Goal: Task Accomplishment & Management: Complete application form

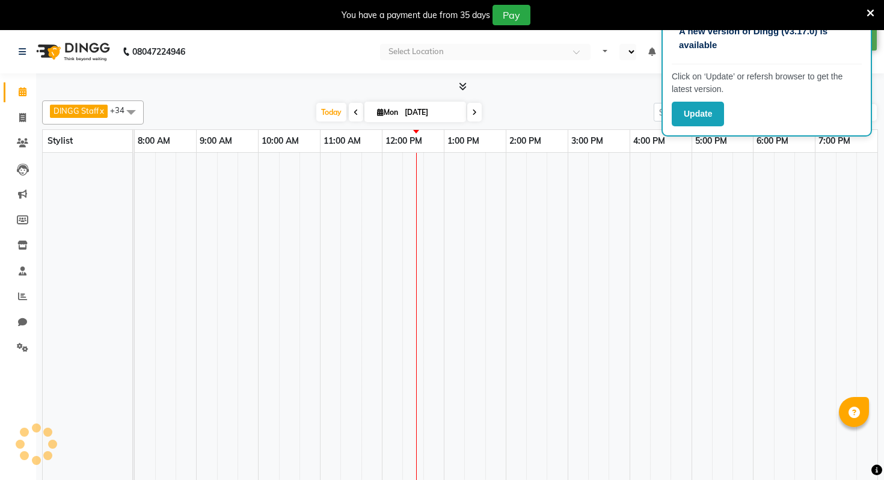
click at [871, 14] on icon at bounding box center [871, 13] width 8 height 11
select select "en"
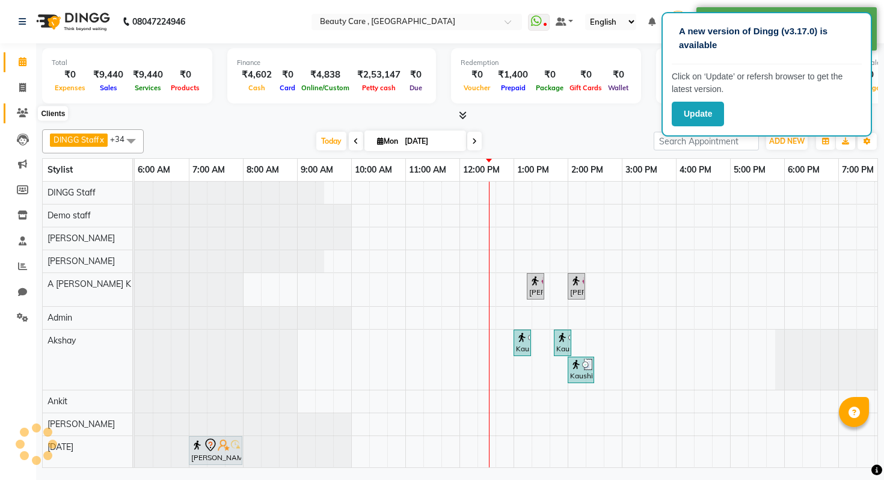
click at [20, 114] on icon at bounding box center [22, 112] width 11 height 9
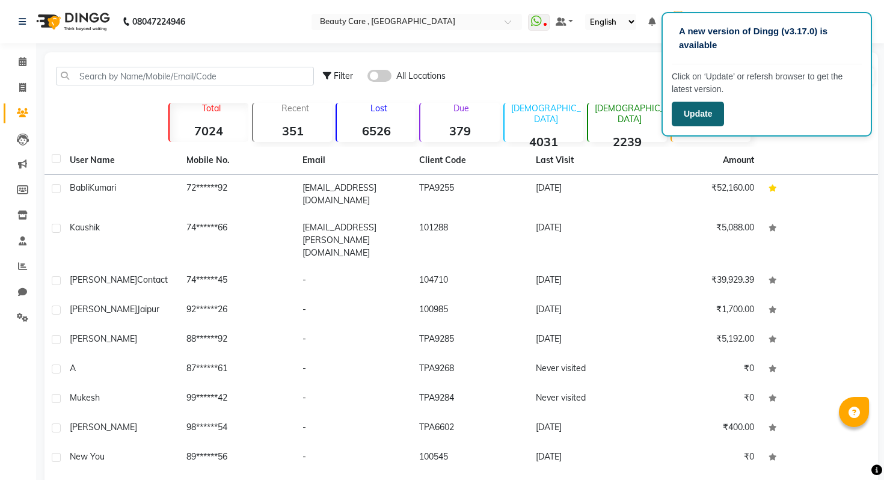
click at [696, 119] on button "Update" at bounding box center [698, 114] width 52 height 25
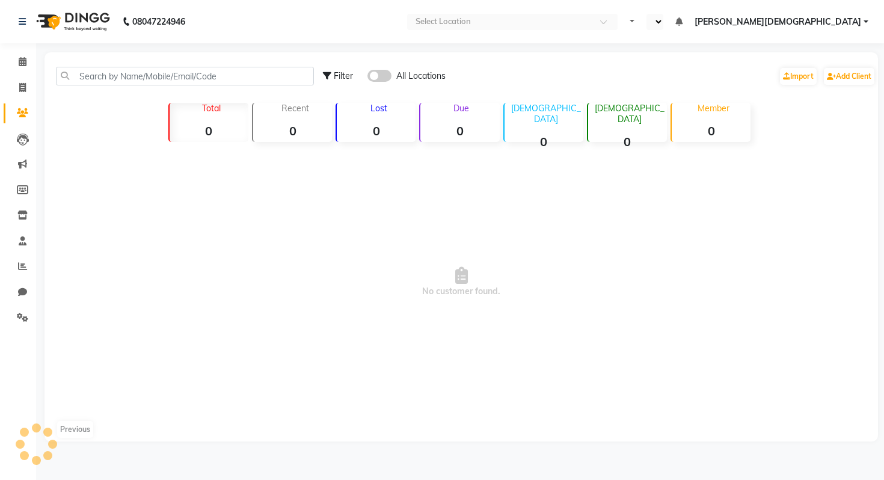
select select "en"
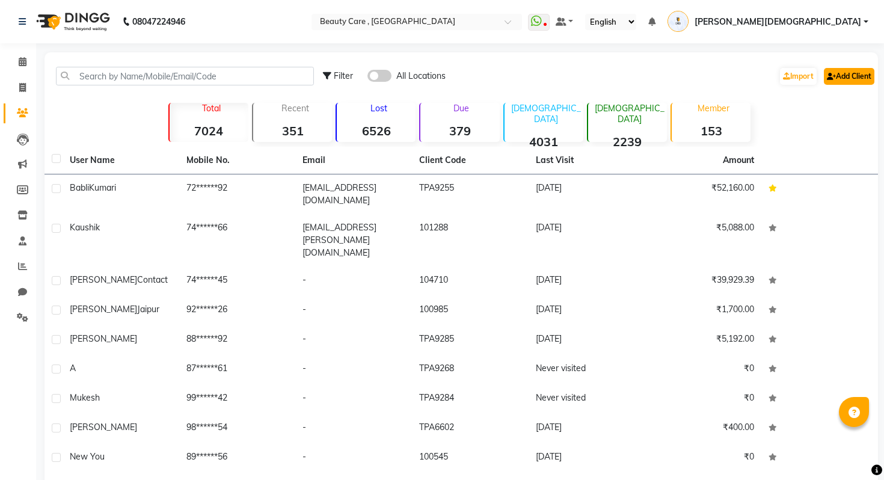
click at [848, 78] on link "Add Client" at bounding box center [849, 76] width 51 height 17
select select "22"
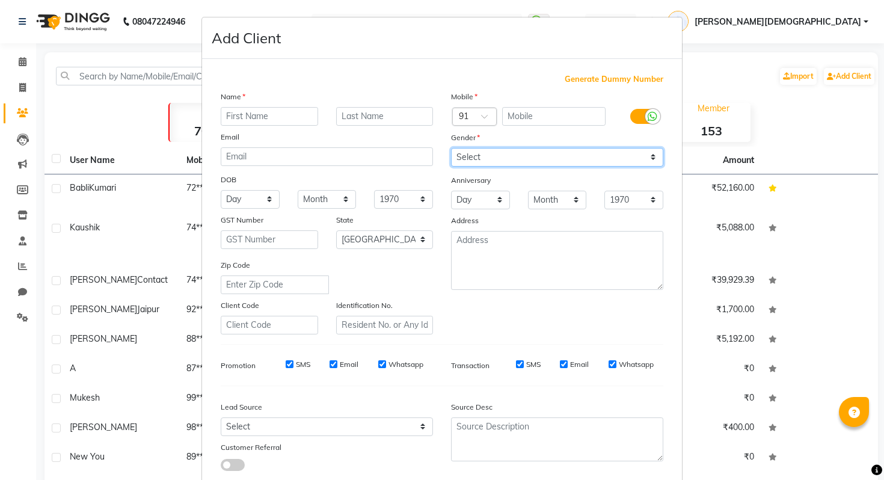
click at [542, 156] on select "Select [DEMOGRAPHIC_DATA] [DEMOGRAPHIC_DATA] Other Prefer Not To Say" at bounding box center [557, 157] width 212 height 19
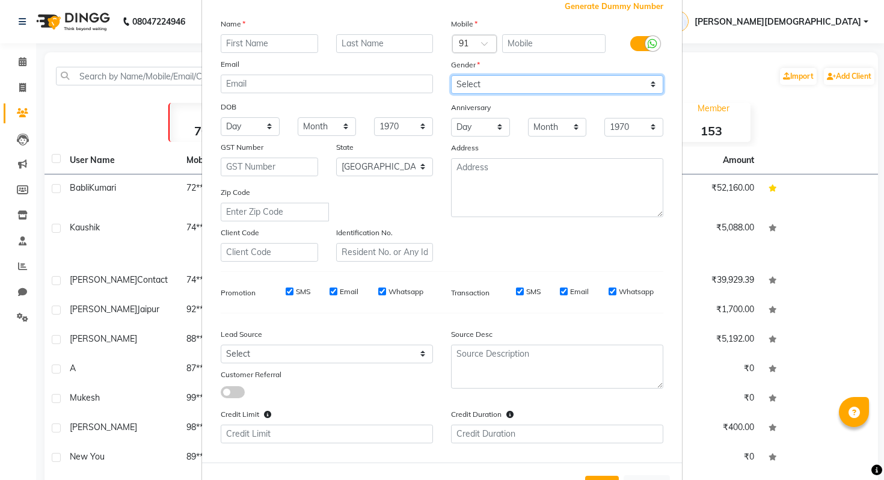
scroll to position [120, 0]
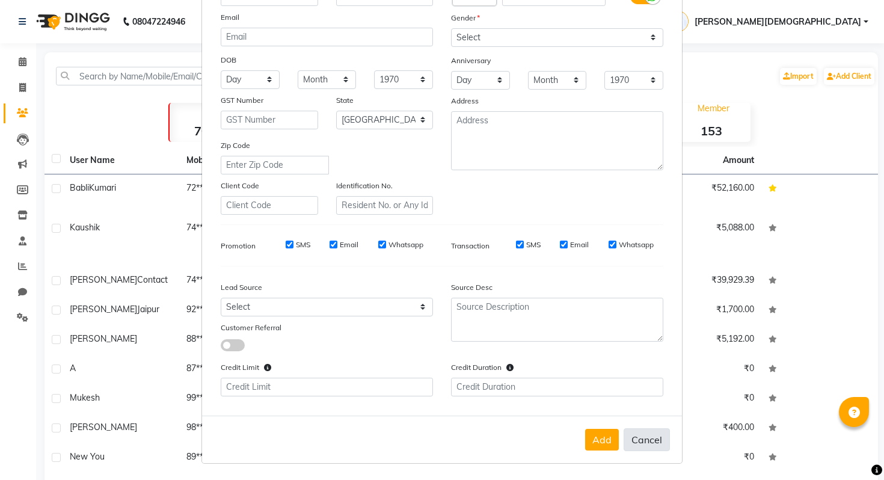
click at [647, 436] on button "Cancel" at bounding box center [647, 439] width 46 height 23
select select
select select "null"
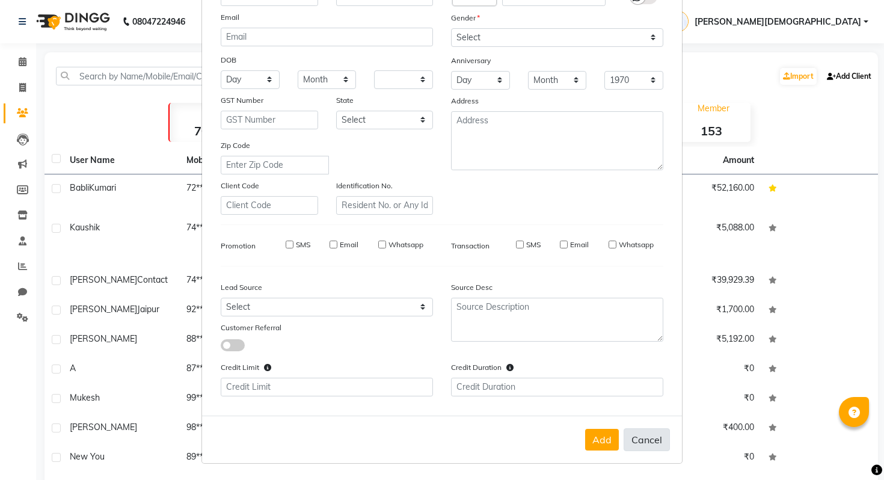
select select
checkbox input "false"
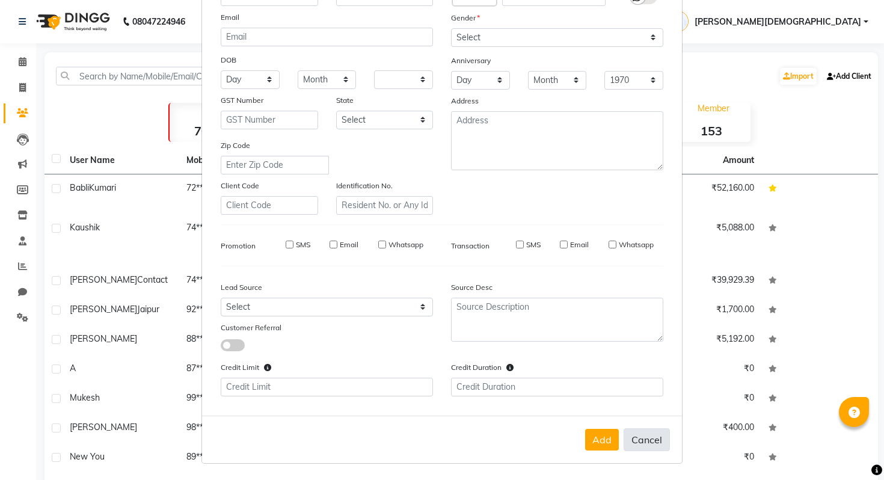
checkbox input "false"
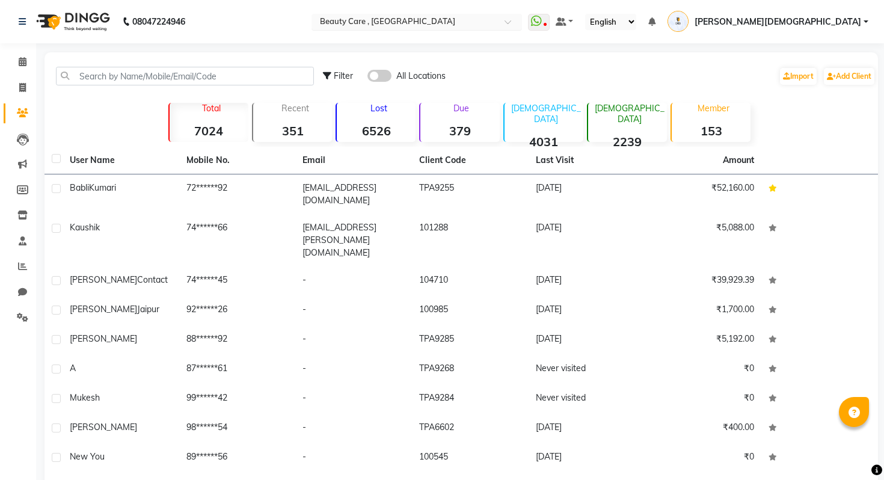
click at [522, 19] on div at bounding box center [417, 23] width 211 height 12
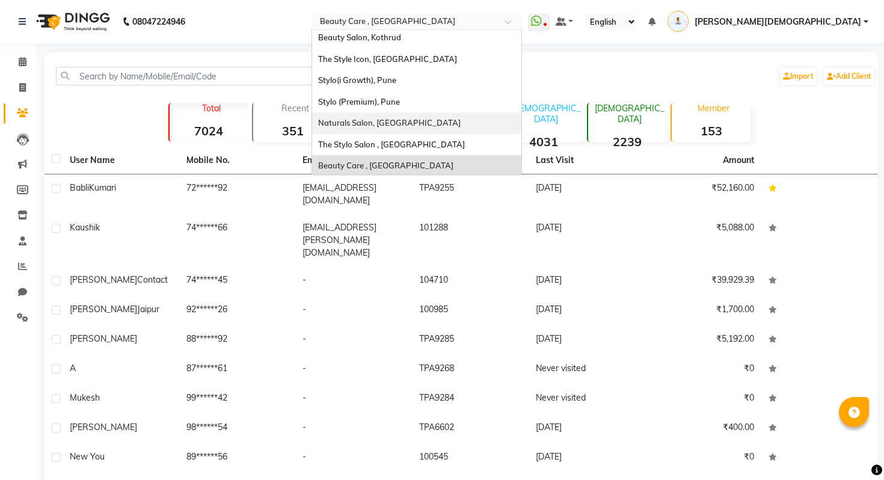
scroll to position [0, 0]
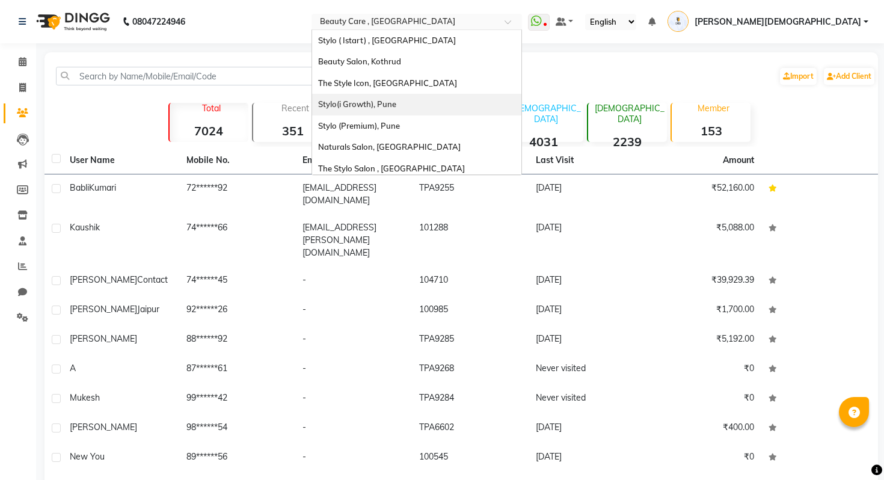
click at [766, 71] on div "Filter All Locations Import Add Client" at bounding box center [599, 76] width 553 height 38
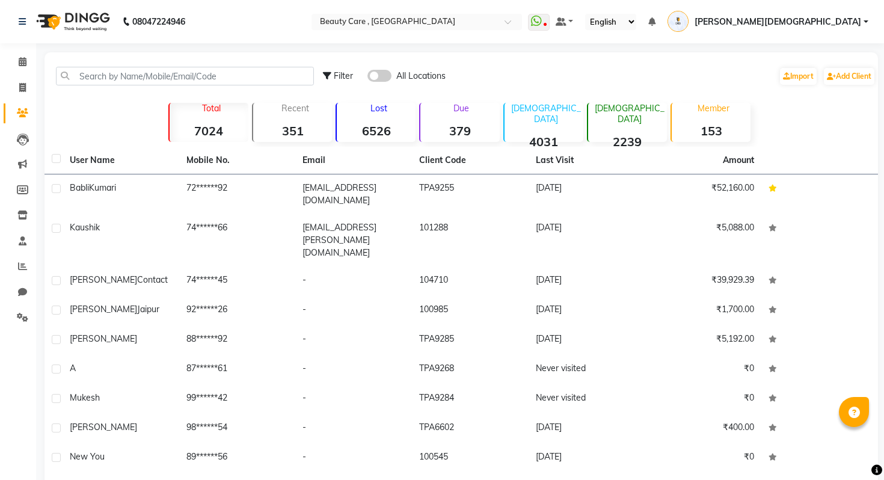
click at [828, 22] on span "[PERSON_NAME][DEMOGRAPHIC_DATA]" at bounding box center [778, 22] width 167 height 13
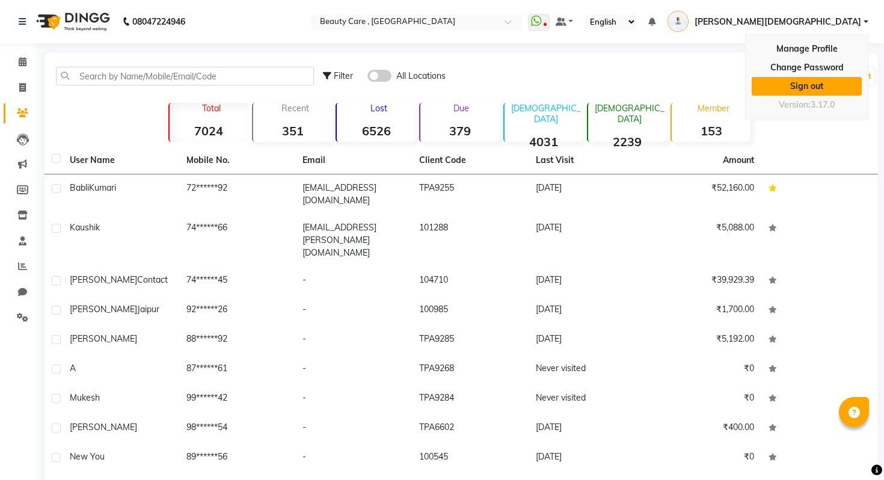
click at [792, 85] on link "Sign out" at bounding box center [807, 86] width 110 height 19
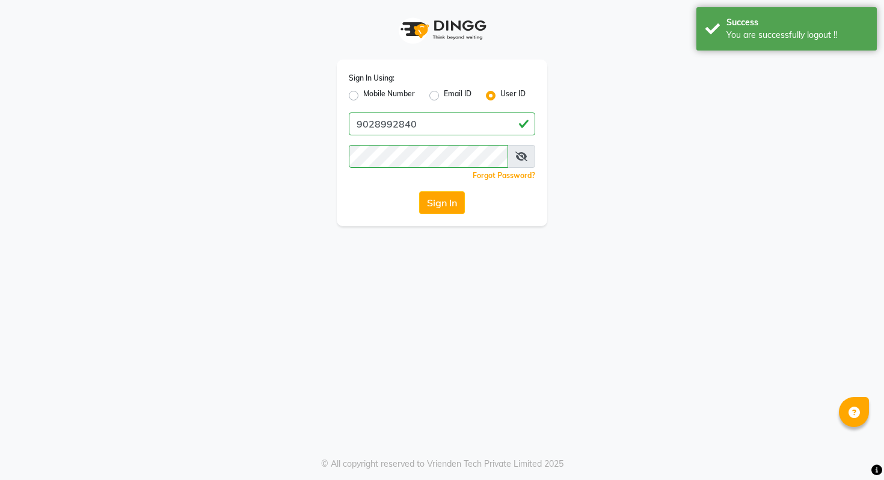
click at [389, 94] on label "Mobile Number" at bounding box center [389, 95] width 52 height 14
click at [371, 94] on input "Mobile Number" at bounding box center [367, 92] width 8 height 8
radio input "true"
radio input "false"
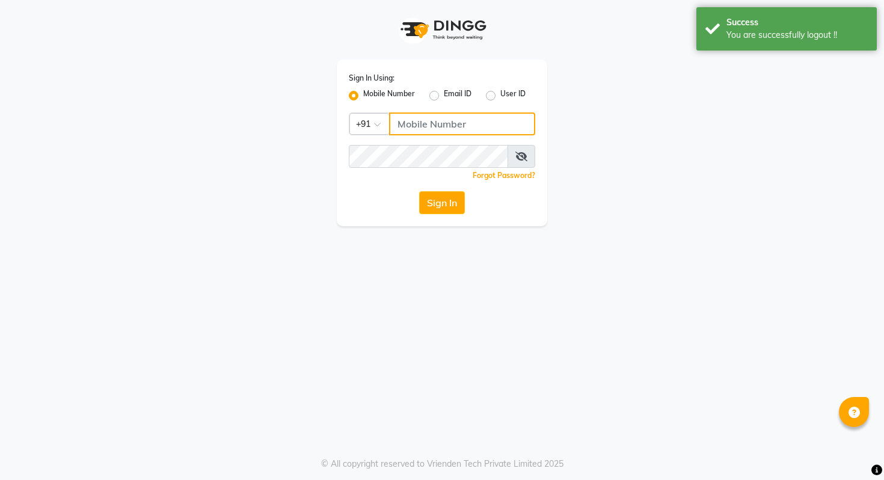
click at [397, 112] on input "Username" at bounding box center [462, 123] width 146 height 23
paste input "1012121211"
type input "1012121211"
click at [360, 190] on div "Sign In Using: Mobile Number Email ID User ID Country Code × [PHONE_NUMBER] Rem…" at bounding box center [442, 143] width 211 height 167
click at [449, 208] on button "Sign In" at bounding box center [442, 202] width 46 height 23
